Goal: Information Seeking & Learning: Learn about a topic

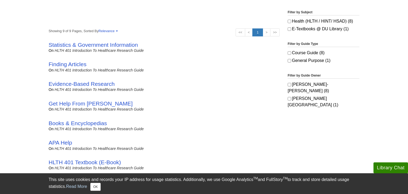
scroll to position [98, 0]
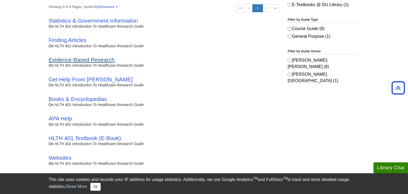
scroll to position [113, 0]
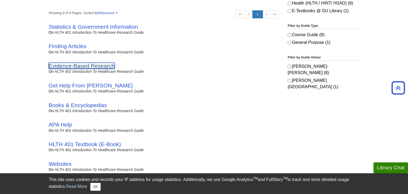
click at [95, 64] on link "Evidence-Based Research" at bounding box center [82, 66] width 66 height 6
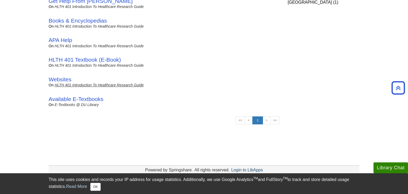
scroll to position [198, 0]
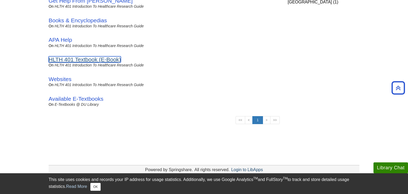
click at [76, 61] on link "HLTH 401 Textbook (E-Book)" at bounding box center [85, 59] width 72 height 6
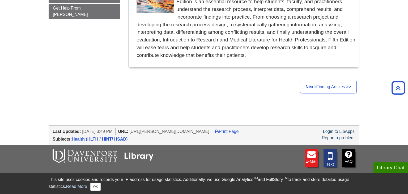
scroll to position [87, 0]
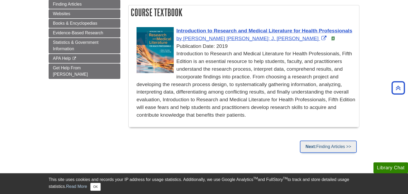
click at [320, 143] on link "Next: Finding Articles >>" at bounding box center [328, 147] width 57 height 12
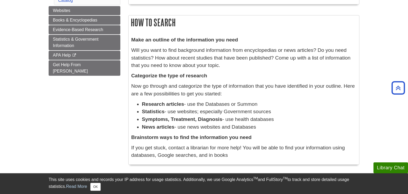
scroll to position [51, 0]
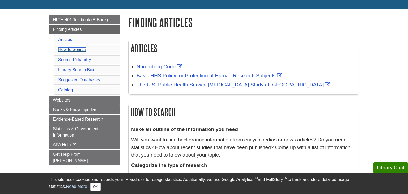
click at [78, 50] on link "How to Search" at bounding box center [72, 49] width 28 height 5
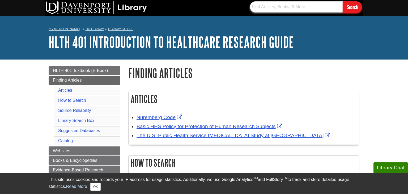
click at [280, 9] on input "text" at bounding box center [296, 6] width 93 height 11
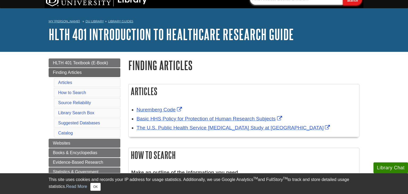
scroll to position [8, 0]
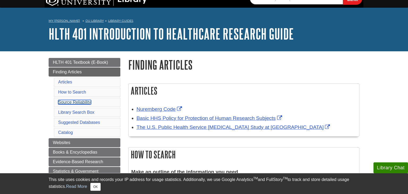
click at [76, 100] on link "Source Reliability" at bounding box center [74, 102] width 33 height 5
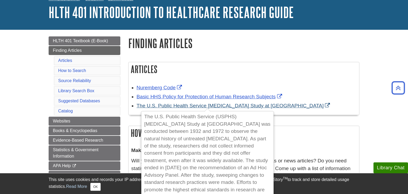
scroll to position [28, 0]
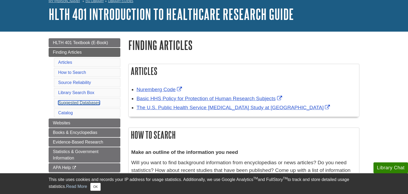
click at [72, 102] on link "Suggested Databases" at bounding box center [79, 102] width 42 height 5
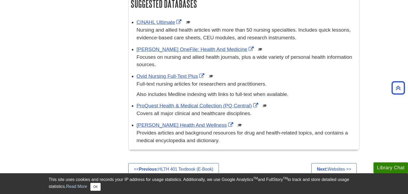
scroll to position [792, 0]
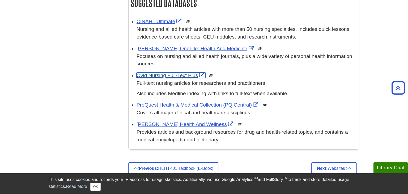
click at [184, 75] on link "Ovid Nursing Full-Text Plus" at bounding box center [171, 76] width 69 height 6
